Goal: Transaction & Acquisition: Purchase product/service

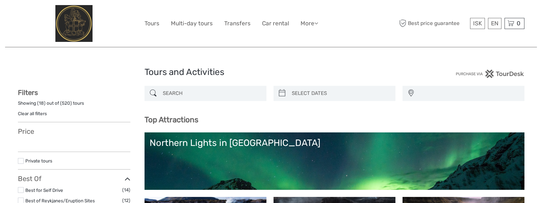
select select
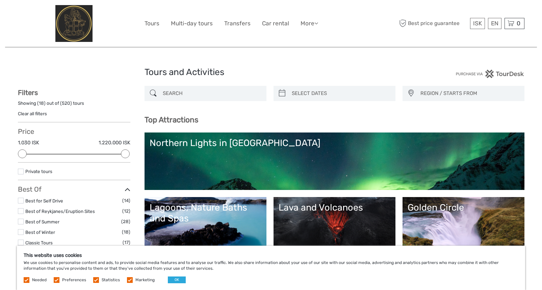
type input "08/09/2025"
click at [346, 97] on input "search" at bounding box center [340, 93] width 103 height 12
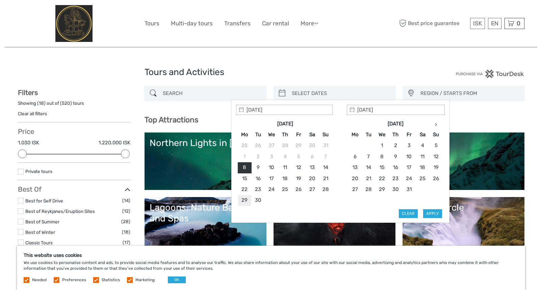
type input "29/09/2025"
type input "30/09/2025"
type input "02/10/2025"
type input "30/09/2025"
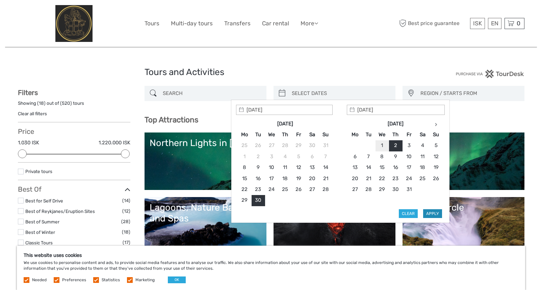
click at [435, 203] on button "Apply" at bounding box center [432, 213] width 19 height 9
type input "30/09/2025 - 02/10/2025"
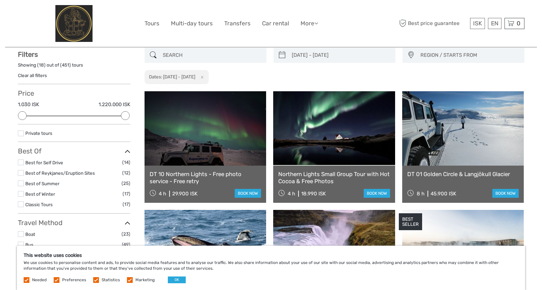
scroll to position [39, 0]
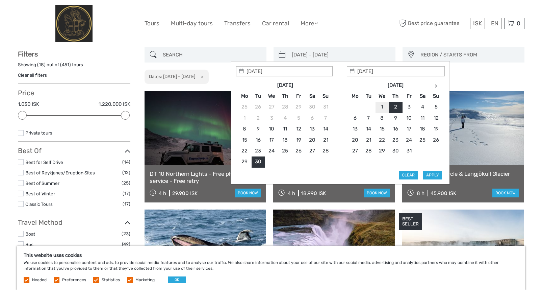
click at [333, 49] on input "30/09/2025 - 02/10/2025" at bounding box center [340, 55] width 103 height 12
type input "03/10/2025"
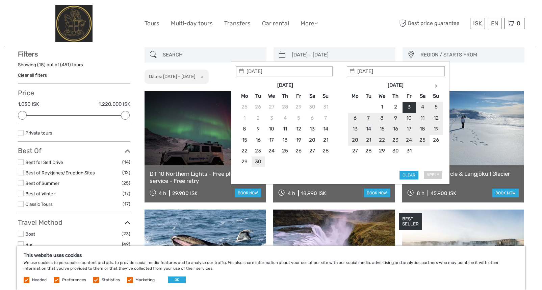
type input "30/09/2025"
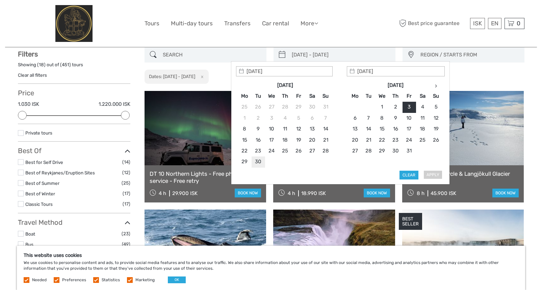
type input "30/09/2025"
type input "03/10/2025"
type input "30/09/2025"
drag, startPoint x: 430, startPoint y: 174, endPoint x: 428, endPoint y: 179, distance: 5.3
click at [430, 174] on button "Apply" at bounding box center [432, 175] width 19 height 9
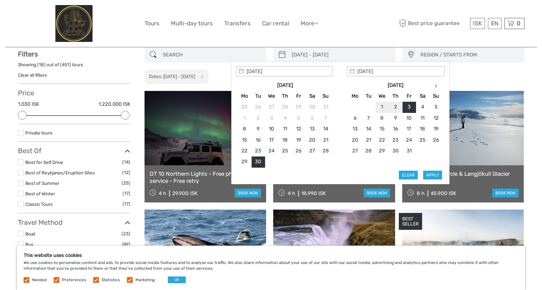
type input "30/09/2025 - 03/10/2025"
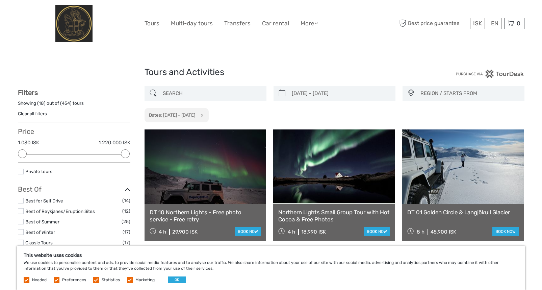
click at [422, 93] on span "REGION / STARTS FROM" at bounding box center [469, 93] width 104 height 11
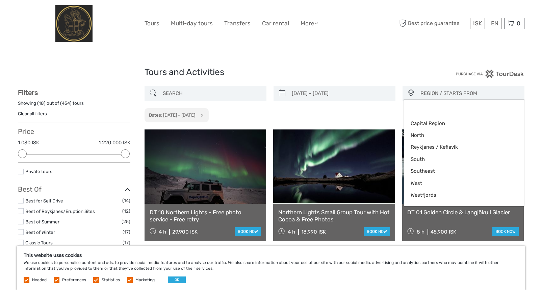
click at [435, 88] on span "REGION / STARTS FROM" at bounding box center [469, 93] width 104 height 11
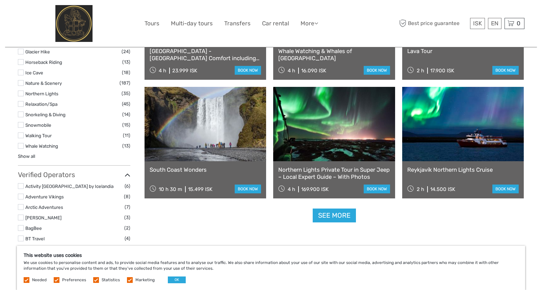
scroll to position [642, 0]
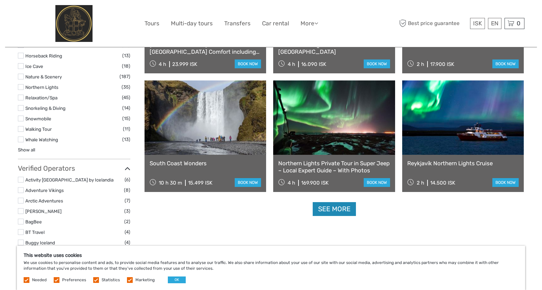
click at [334, 203] on link "See more" at bounding box center [334, 209] width 43 height 14
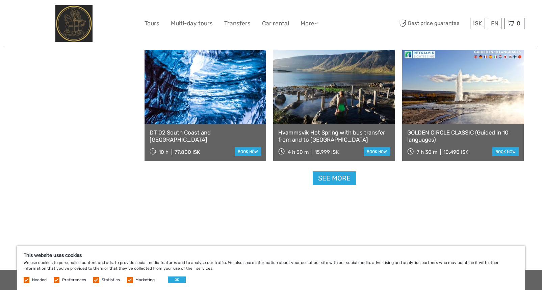
scroll to position [1385, 0]
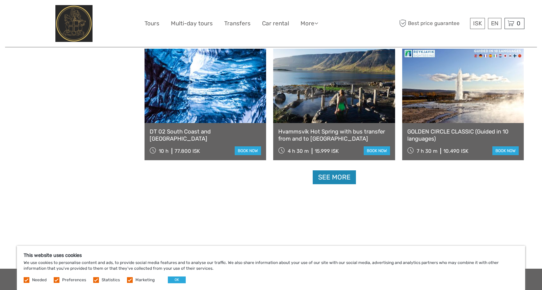
click at [344, 179] on link "See more" at bounding box center [334, 177] width 43 height 14
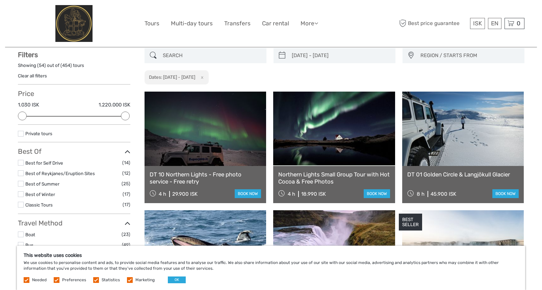
scroll to position [0, 0]
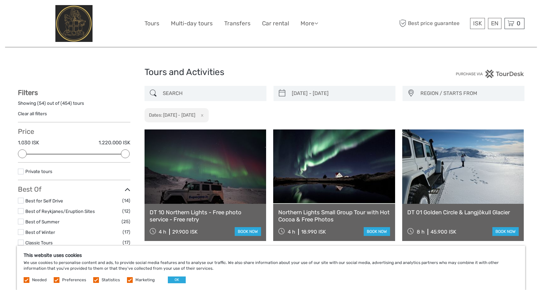
click at [469, 91] on span "REGION / STARTS FROM" at bounding box center [469, 93] width 104 height 11
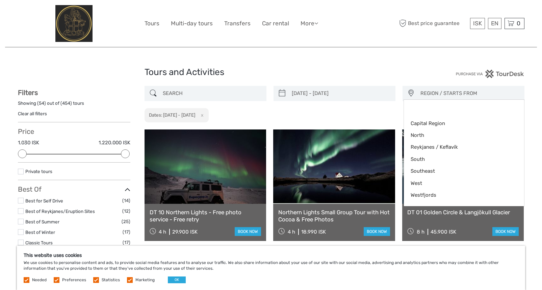
click at [469, 91] on span "REGION / STARTS FROM" at bounding box center [469, 93] width 104 height 11
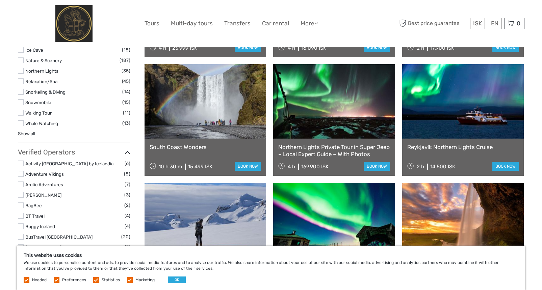
scroll to position [608, 0]
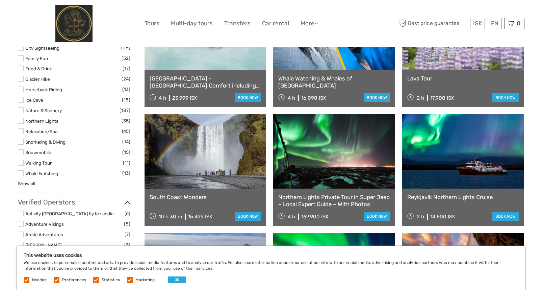
click at [35, 118] on label "Northern Lights" at bounding box center [73, 121] width 96 height 8
click at [0, 0] on input "checkbox" at bounding box center [0, 0] width 0 height 0
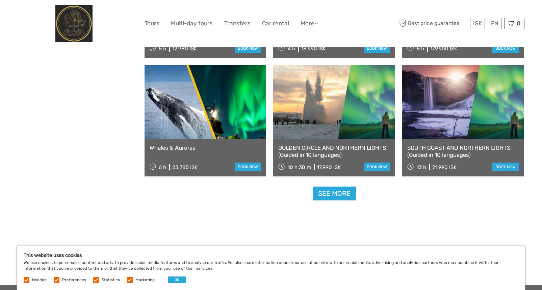
scroll to position [663, 0]
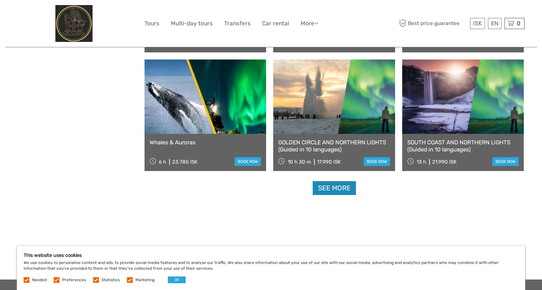
click at [344, 188] on link "See more" at bounding box center [334, 188] width 43 height 14
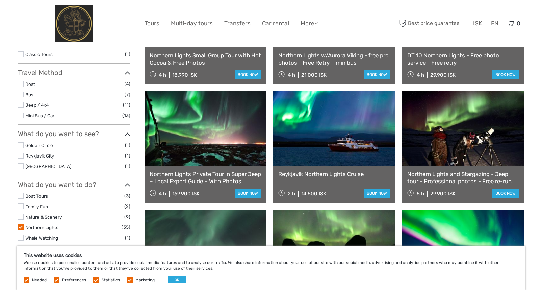
scroll to position [169, 0]
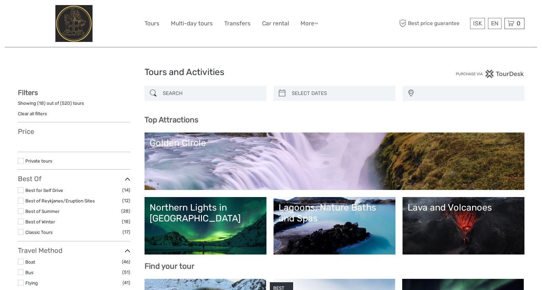
select select
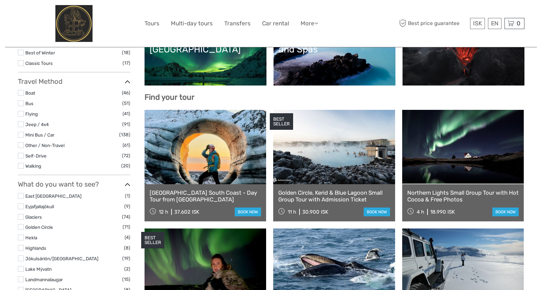
scroll to position [179, 0]
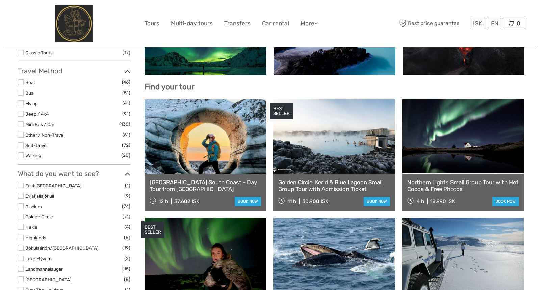
select select
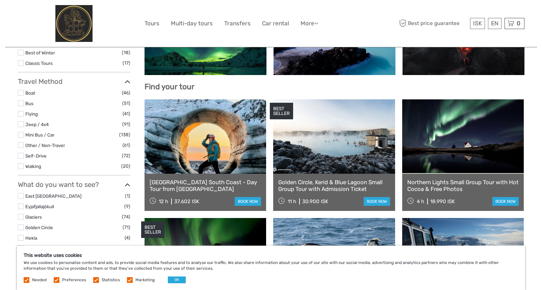
scroll to position [0, 0]
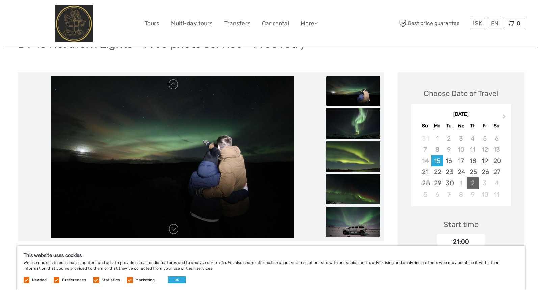
scroll to position [135, 0]
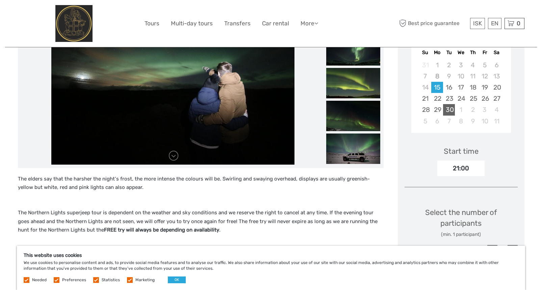
click at [452, 111] on div "30" at bounding box center [449, 109] width 12 height 11
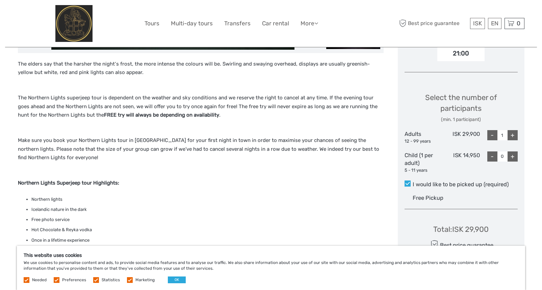
scroll to position [304, 0]
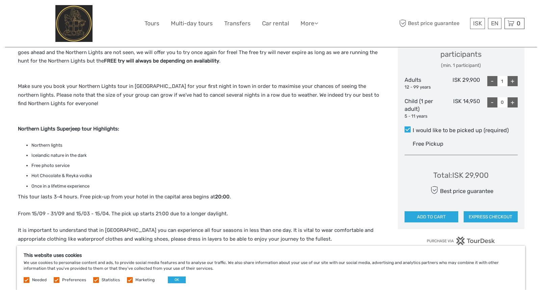
click at [374, 176] on li "Hot Chocolate & Reyka vodka" at bounding box center [207, 175] width 352 height 7
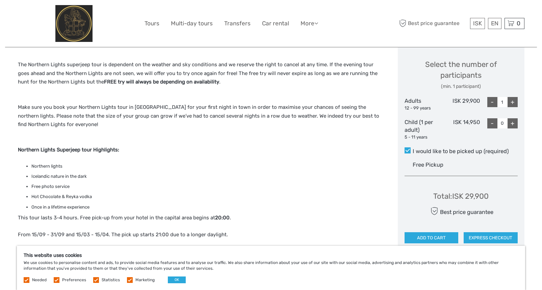
scroll to position [203, 0]
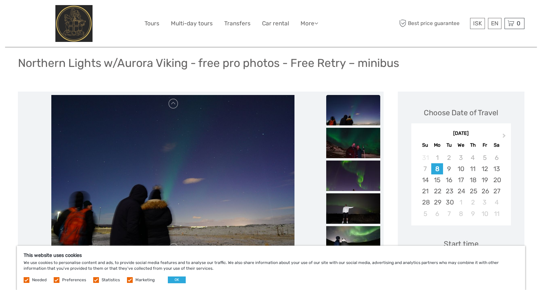
scroll to position [101, 0]
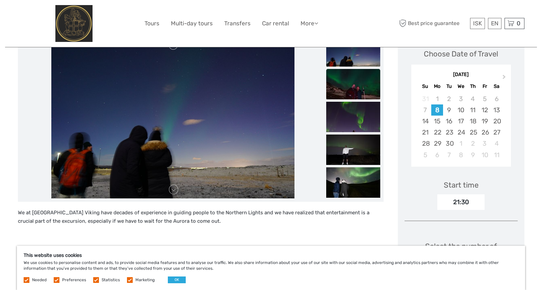
click at [356, 82] on img at bounding box center [353, 84] width 54 height 30
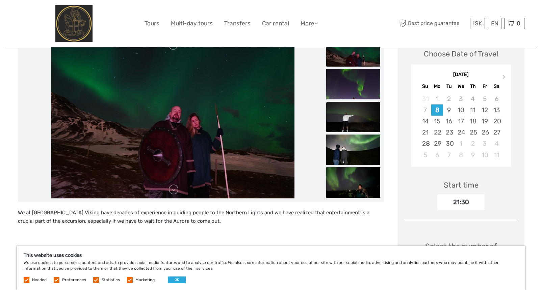
click at [359, 115] on img at bounding box center [353, 117] width 54 height 30
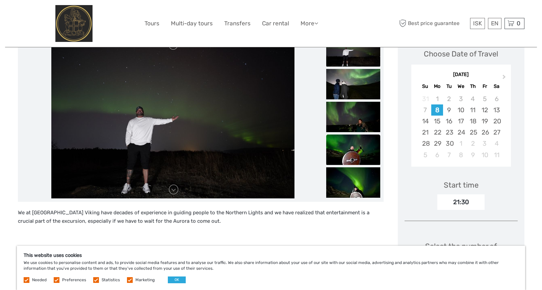
click at [352, 143] on img at bounding box center [353, 149] width 54 height 30
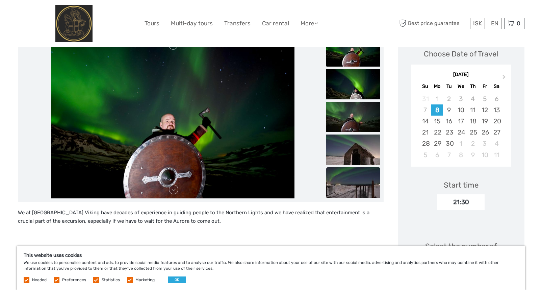
click at [340, 176] on img at bounding box center [353, 182] width 54 height 30
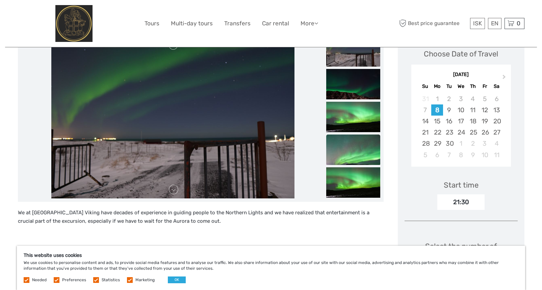
click at [350, 156] on img at bounding box center [353, 149] width 54 height 30
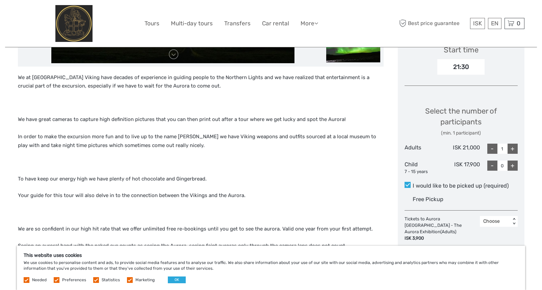
scroll to position [135, 0]
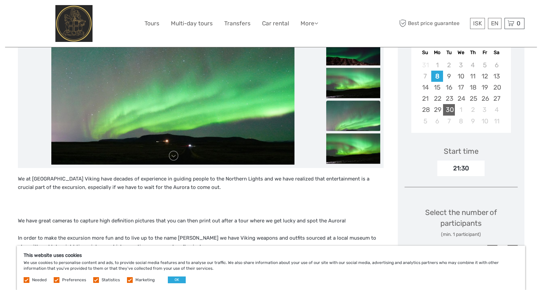
click at [449, 108] on div "30" at bounding box center [449, 109] width 12 height 11
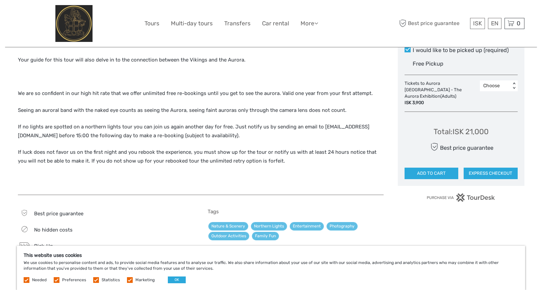
scroll to position [360, 0]
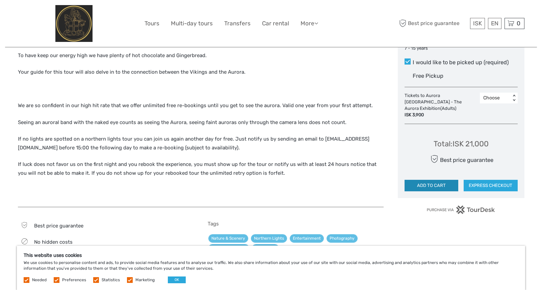
drag, startPoint x: 441, startPoint y: 176, endPoint x: 428, endPoint y: 178, distance: 13.7
click at [441, 180] on button "ADD TO CART" at bounding box center [432, 185] width 54 height 11
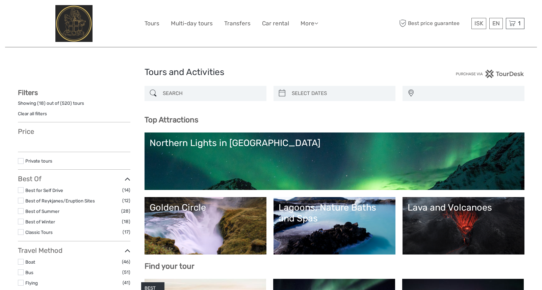
select select
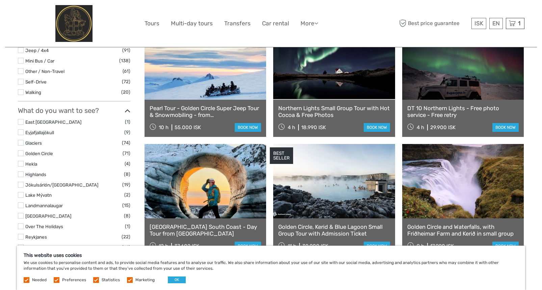
scroll to position [507, 0]
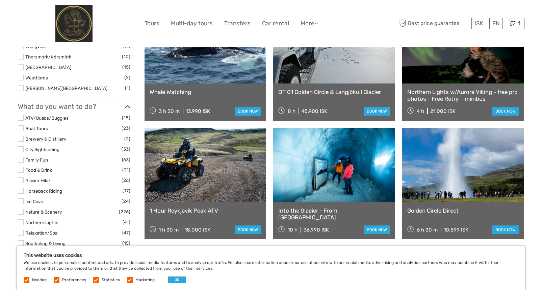
click at [541, 153] on body "ISK ISK € $ £ EN English Español Deutsch Tours Multi-day tours Transfers Car re…" at bounding box center [271, 218] width 542 height 1451
drag, startPoint x: 539, startPoint y: 142, endPoint x: 541, endPoint y: 129, distance: 12.9
click at [541, 130] on body "ISK ISK € $ £ EN English Español Deutsch Tours Multi-day tours Transfers Car re…" at bounding box center [271, 218] width 542 height 1451
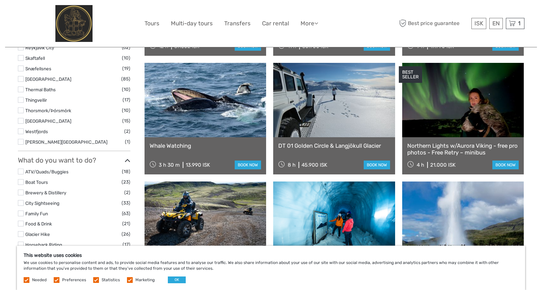
scroll to position [405, 0]
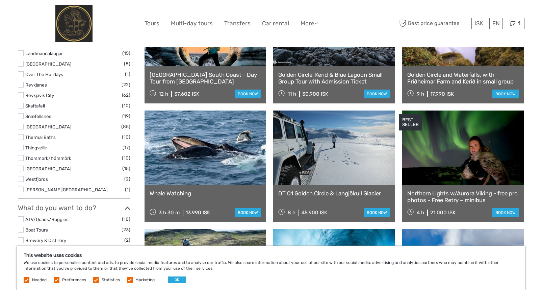
click at [18, 138] on label at bounding box center [21, 137] width 6 height 6
click at [0, 0] on input "checkbox" at bounding box center [0, 0] width 0 height 0
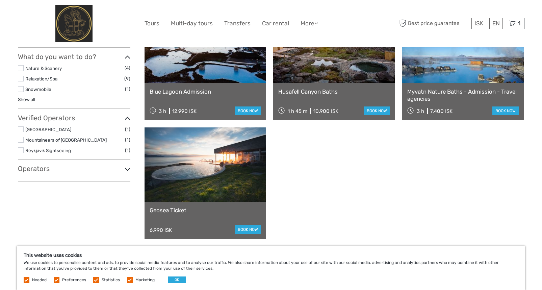
scroll to position [362, 0]
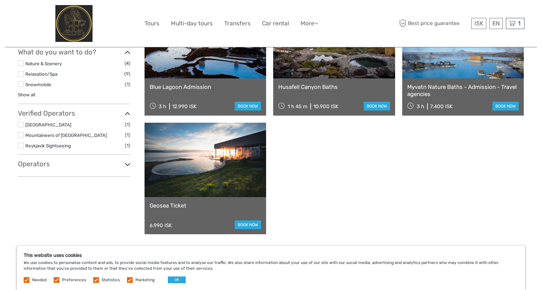
click at [329, 64] on link at bounding box center [334, 41] width 122 height 74
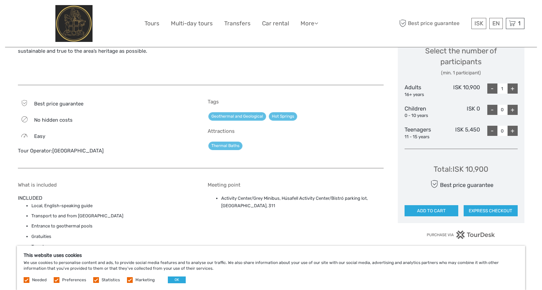
scroll to position [270, 0]
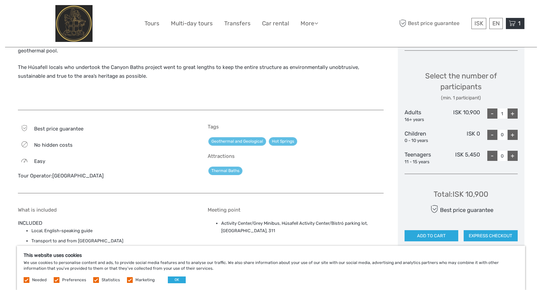
click at [522, 27] on div "1 Items Northern Lights w/Aurora Viking - free pro photos - Free Retry – minibu…" at bounding box center [515, 23] width 19 height 11
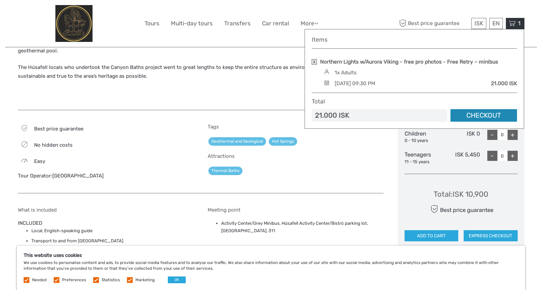
click at [484, 113] on link "Checkout" at bounding box center [484, 115] width 67 height 12
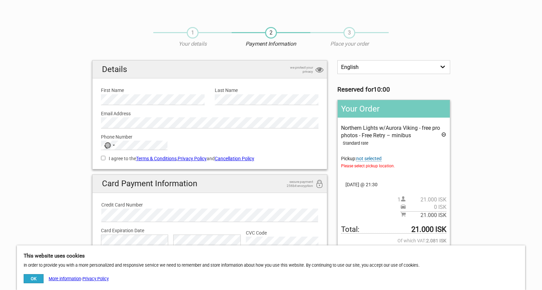
click at [487, 115] on section "1 Your details 2 Payment Information 3 Place your order English Español Deutsch…" at bounding box center [271, 165] width 542 height 290
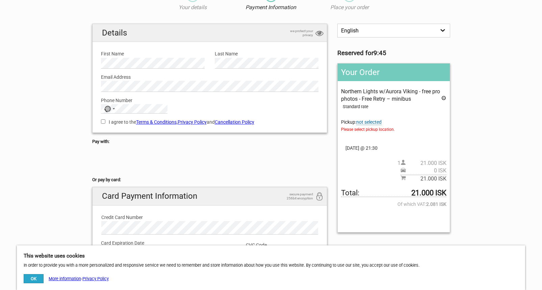
scroll to position [34, 0]
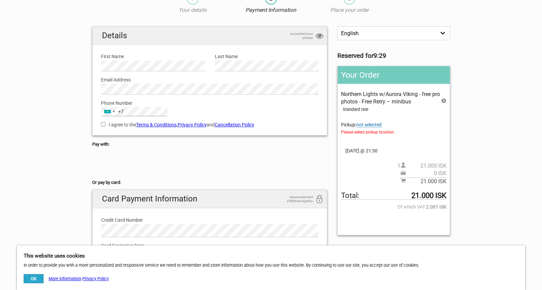
click at [86, 112] on div "1 Your details 2 Payment Information 3 Place your order English Español Deutsch…" at bounding box center [271, 155] width 378 height 339
click at [119, 115] on div "+7" at bounding box center [120, 111] width 5 height 7
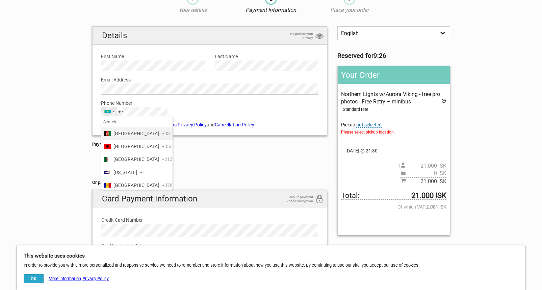
click at [130, 122] on input "Search" at bounding box center [136, 121] width 71 height 9
type input "uni"
click at [141, 176] on span "[GEOGRAPHIC_DATA]" at bounding box center [136, 172] width 46 height 7
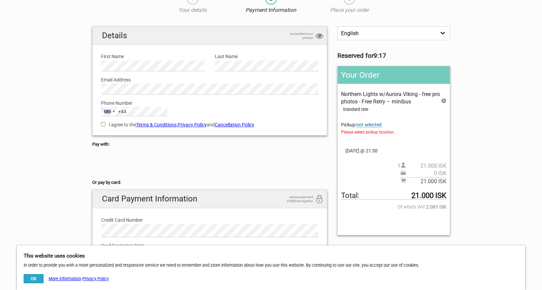
click at [64, 117] on section "1 Your details 2 Payment Information 3 Place your order English Español Deutsch…" at bounding box center [271, 155] width 542 height 339
click at [105, 124] on input "I agree to the Terms & Conditions , Privacy Policy and Cancellation Policy" at bounding box center [103, 124] width 4 height 4
checkbox input "true"
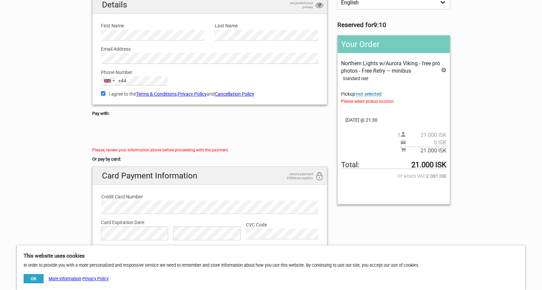
scroll to position [0, 0]
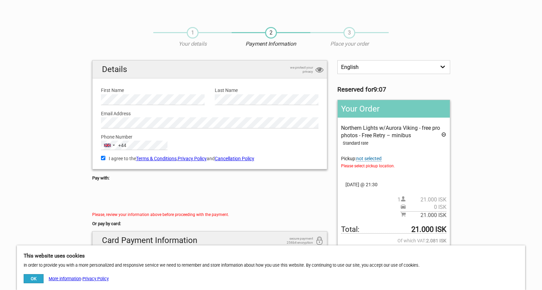
click at [376, 158] on span "not selected" at bounding box center [368, 159] width 25 height 6
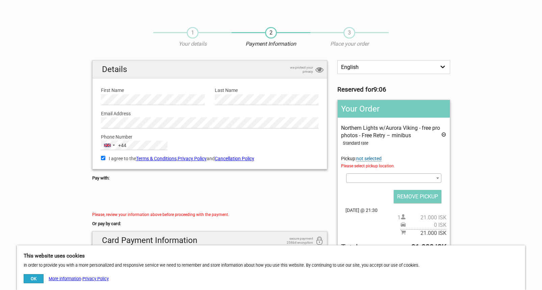
click at [382, 173] on div "Northern Lights w/Aurora Viking - free pro photos - Free Retry – minibus Standa…" at bounding box center [393, 180] width 105 height 112
click at [382, 178] on span at bounding box center [393, 177] width 95 height 9
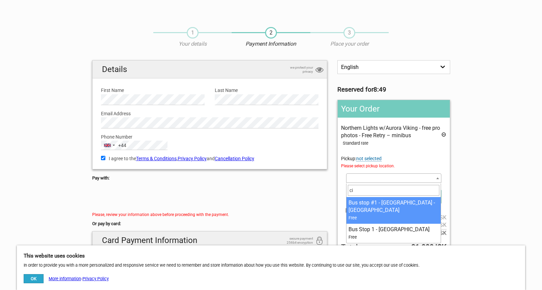
type input "c"
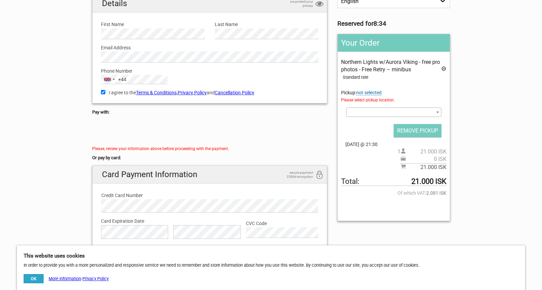
click at [377, 112] on span at bounding box center [393, 111] width 95 height 9
click at [381, 113] on span at bounding box center [393, 111] width 95 height 9
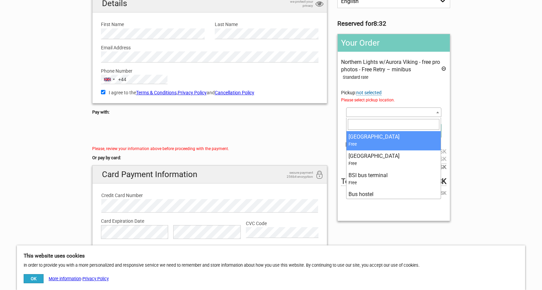
select select "363186"
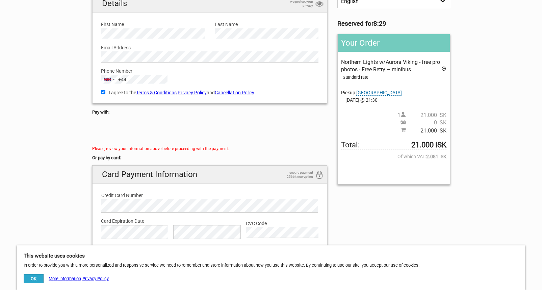
click at [392, 92] on span "[GEOGRAPHIC_DATA]" at bounding box center [379, 93] width 46 height 6
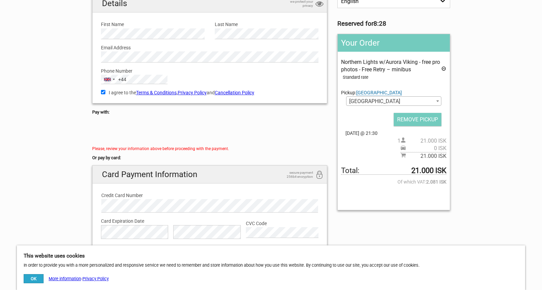
click at [437, 102] on b at bounding box center [437, 101] width 3 height 2
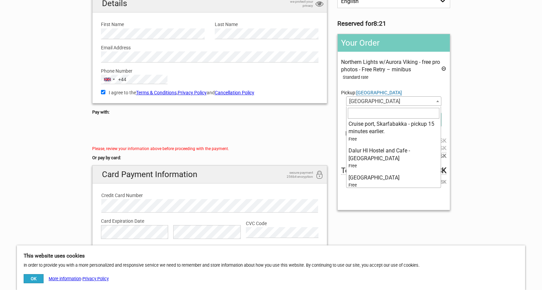
scroll to position [311, 0]
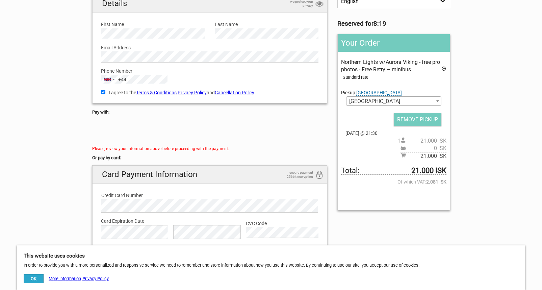
click at [398, 102] on span "[GEOGRAPHIC_DATA]" at bounding box center [394, 101] width 94 height 9
click at [402, 100] on span "[GEOGRAPHIC_DATA]" at bounding box center [394, 101] width 94 height 9
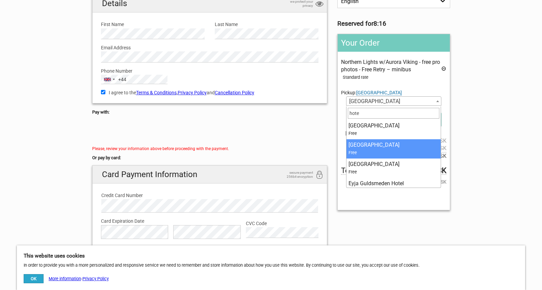
type input "hotel"
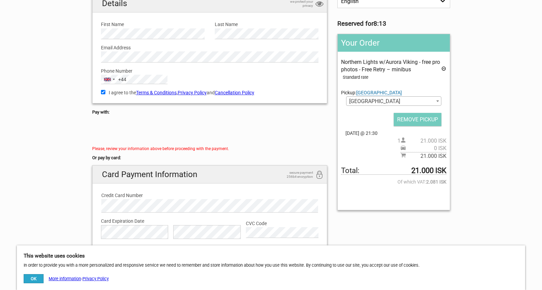
click at [414, 102] on span "[GEOGRAPHIC_DATA]" at bounding box center [394, 101] width 94 height 9
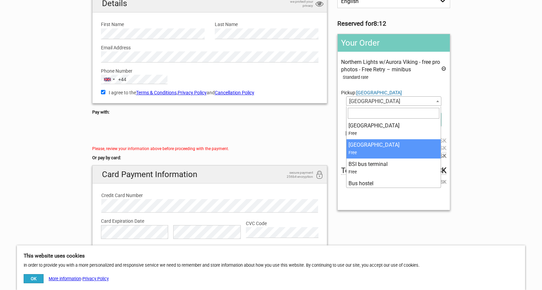
click at [459, 98] on div "1 Your details 2 Payment Information 3 Place your order English Español Deutsch…" at bounding box center [271, 132] width 378 height 356
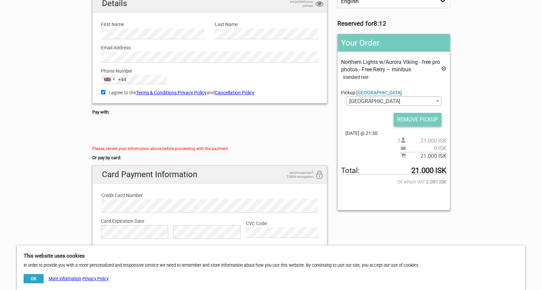
click at [434, 116] on input "REMOVE PICKUP" at bounding box center [418, 119] width 48 height 13
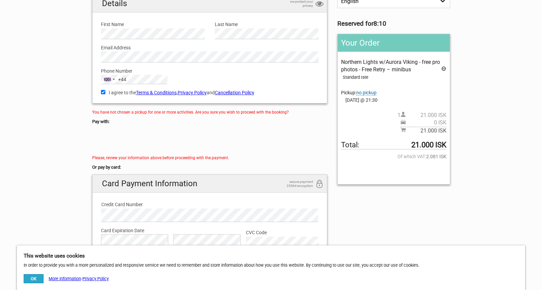
click at [370, 94] on span "no pickup" at bounding box center [366, 93] width 20 height 6
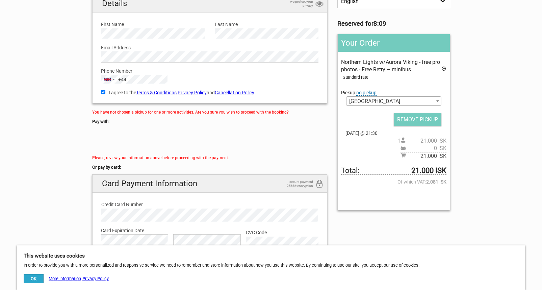
click at [438, 101] on b at bounding box center [437, 101] width 3 height 2
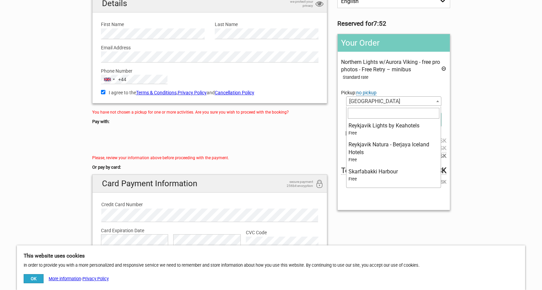
scroll to position [588, 0]
click at [491, 48] on section "1 Your details 2 Payment Information 3 Place your order English Español Deutsch…" at bounding box center [271, 136] width 542 height 365
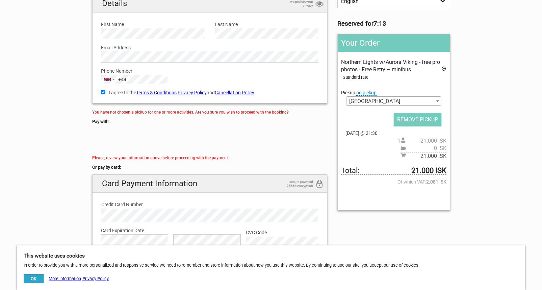
click at [428, 100] on span "[GEOGRAPHIC_DATA]" at bounding box center [394, 101] width 94 height 9
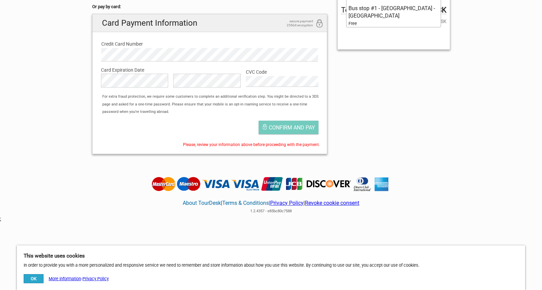
scroll to position [23, 0]
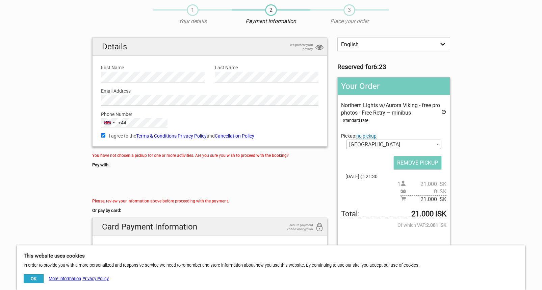
drag, startPoint x: 540, startPoint y: 231, endPoint x: 542, endPoint y: 162, distance: 68.3
click at [542, 162] on html "1 Your details 2 Payment Information 3 Place your order English Español Deutsch…" at bounding box center [271, 235] width 542 height 516
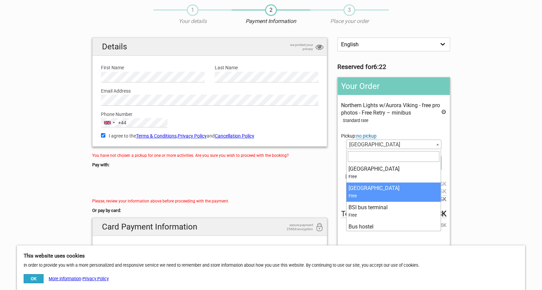
click at [435, 144] on span at bounding box center [437, 144] width 7 height 9
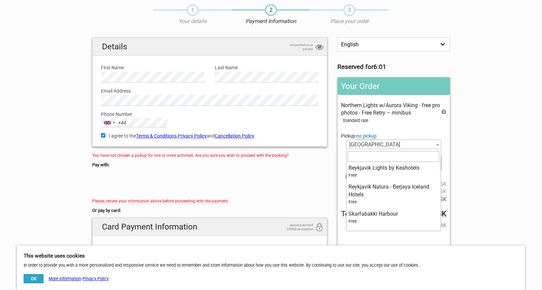
scroll to position [588, 0]
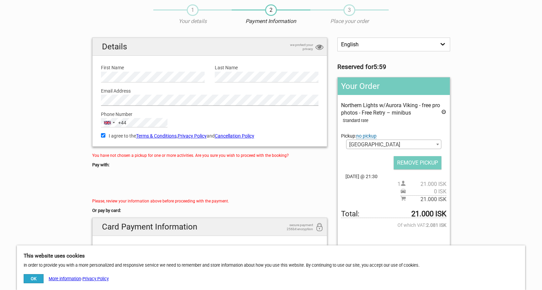
click at [48, 102] on section "1 Your details 2 Payment Information 3 Place your order English Español Deutsch…" at bounding box center [271, 180] width 542 height 365
click at [186, 79] on div "Details we protect your privacy First Name Please provide us with your name. La…" at bounding box center [210, 92] width 228 height 102
click at [98, 122] on div "Phone Number [GEOGRAPHIC_DATA] +44 +44 uni 5 results found [GEOGRAPHIC_DATA] +2…" at bounding box center [210, 117] width 228 height 22
click at [104, 135] on input "I agree to the Terms & Conditions , Privacy Policy and Cancellation Policy" at bounding box center [103, 135] width 4 height 4
checkbox input "false"
